Goal: Transaction & Acquisition: Download file/media

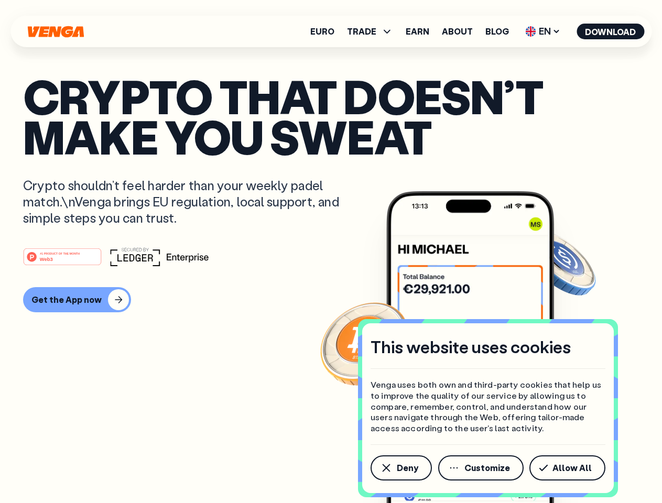
click at [331, 251] on div "#1 PRODUCT OF THE MONTH Web3" at bounding box center [330, 256] width 615 height 19
click at [400, 468] on span "Deny" at bounding box center [407, 468] width 21 height 8
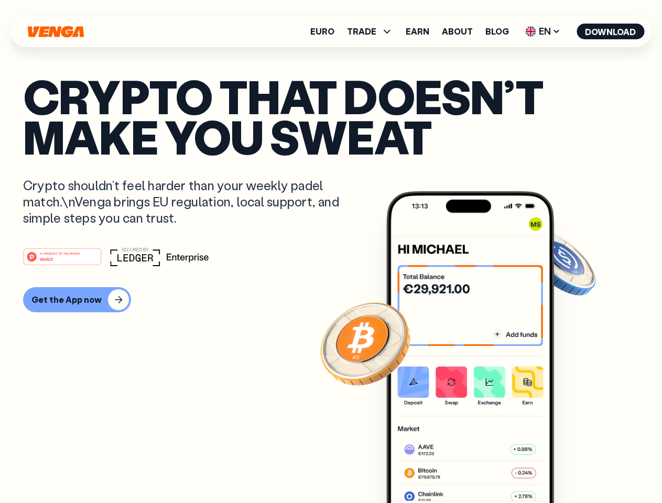
click at [481, 468] on img at bounding box center [470, 366] width 168 height 351
click at [569, 468] on article "Crypto that doesn’t make you sweat Crypto shouldn’t feel harder than your weekl…" at bounding box center [330, 272] width 615 height 393
click at [373, 31] on span "TRADE" at bounding box center [361, 31] width 29 height 8
click at [543, 31] on span "EN" at bounding box center [542, 31] width 42 height 17
click at [610, 31] on button "Download" at bounding box center [610, 32] width 68 height 16
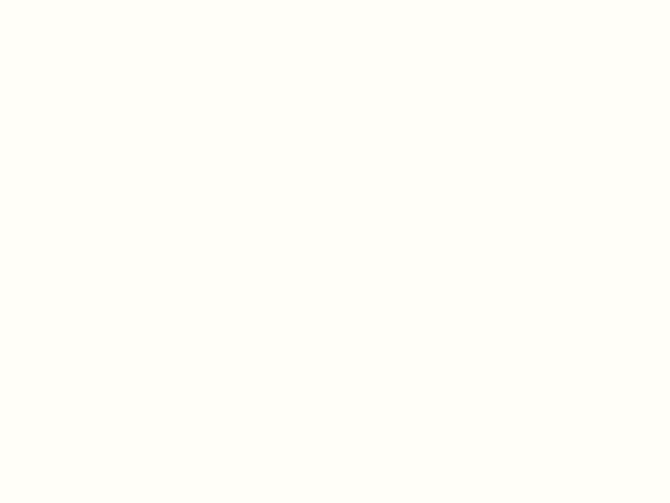
click at [331, 0] on html "This website uses cookies Venga uses both own and third-party cookies that help…" at bounding box center [335, 0] width 670 height 0
click at [75, 0] on html "This website uses cookies Venga uses both own and third-party cookies that help…" at bounding box center [335, 0] width 670 height 0
click at [64, 0] on html "This website uses cookies Venga uses both own and third-party cookies that help…" at bounding box center [335, 0] width 670 height 0
